Goal: Information Seeking & Learning: Check status

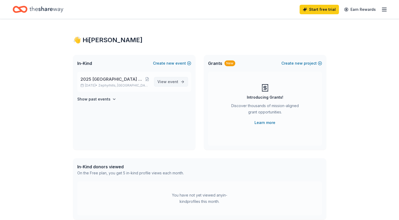
click at [168, 81] on span "event" at bounding box center [173, 81] width 11 height 4
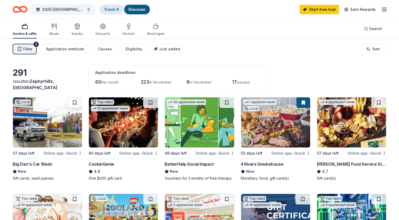
click at [112, 8] on link "Track · 9" at bounding box center [111, 9] width 15 height 4
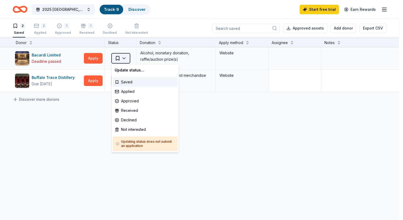
click at [125, 59] on html "2025 [GEOGRAPHIC_DATA] Marching Band Benefit Golf Tournament Track · 9 Discover…" at bounding box center [201, 110] width 403 height 220
click at [133, 132] on div "Not interested" at bounding box center [145, 129] width 65 height 9
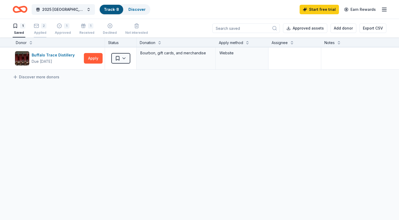
click at [35, 28] on div "2 Applied" at bounding box center [40, 29] width 13 height 12
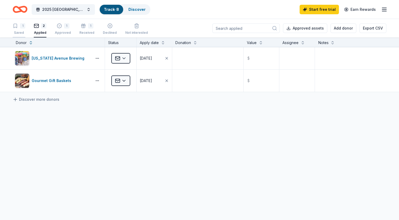
click at [21, 28] on div "1 Saved" at bounding box center [19, 29] width 13 height 12
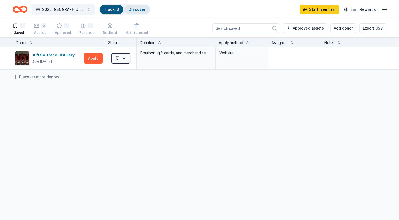
click at [134, 10] on link "Discover" at bounding box center [136, 9] width 17 height 4
